Goal: Information Seeking & Learning: Check status

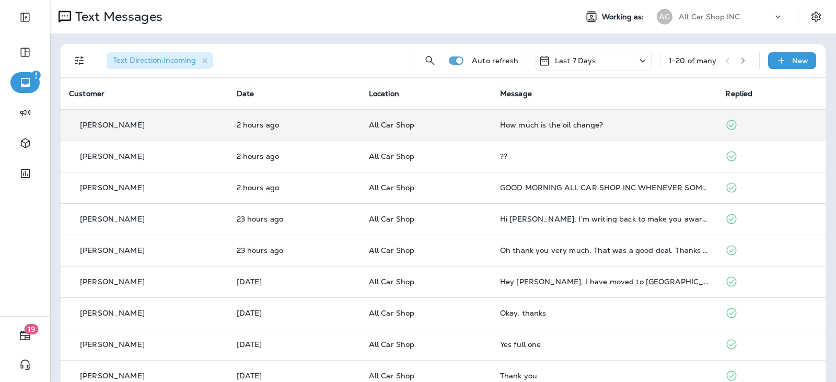
click at [469, 128] on p "All Car Shop" at bounding box center [426, 125] width 114 height 8
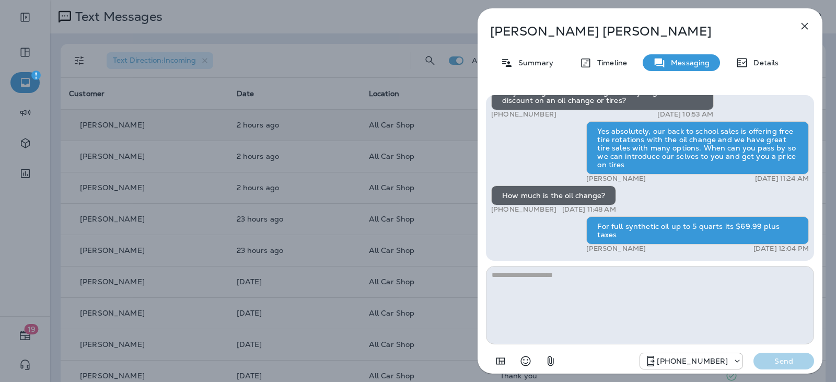
click at [809, 33] on button "button" at bounding box center [805, 26] width 21 height 21
